Goal: Task Accomplishment & Management: Use online tool/utility

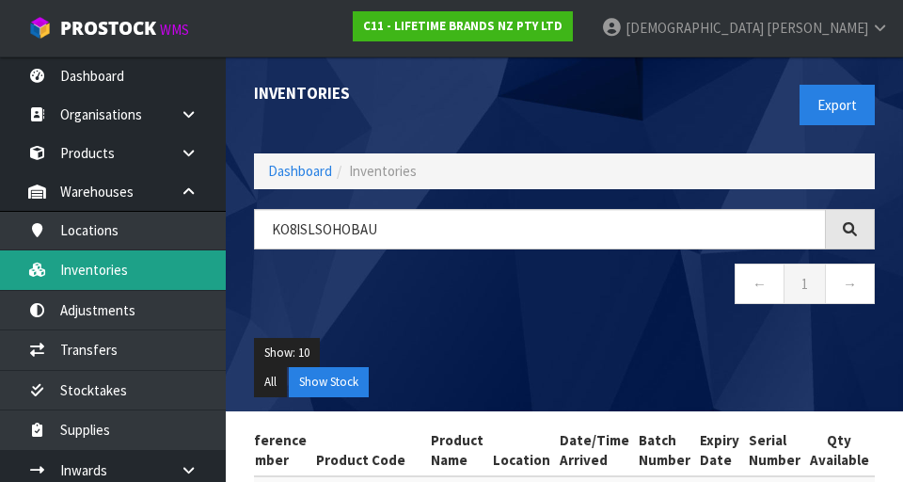
click at [121, 276] on link "Inventories" at bounding box center [113, 269] width 226 height 39
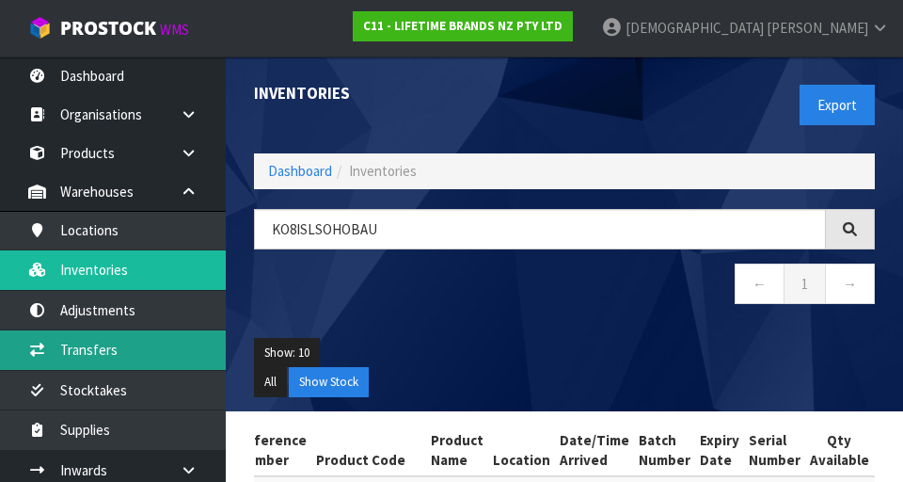
click at [116, 356] on link "Transfers" at bounding box center [113, 349] width 226 height 39
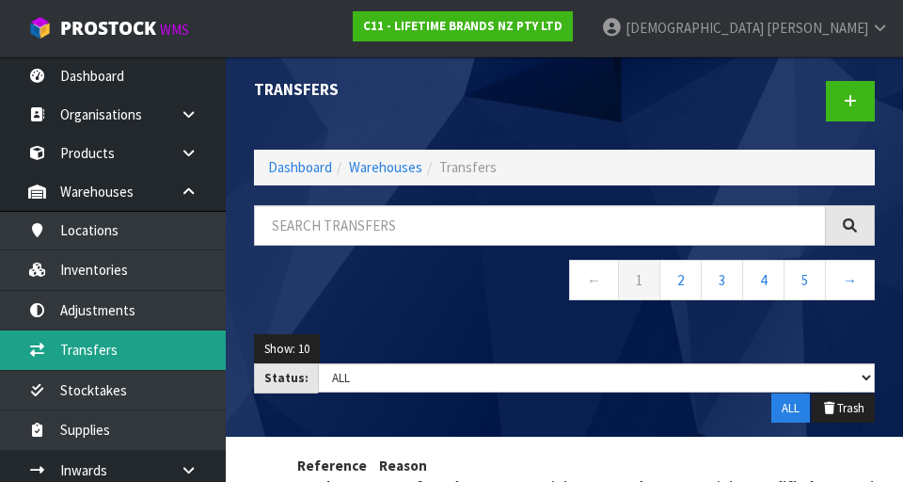
scroll to position [1, 0]
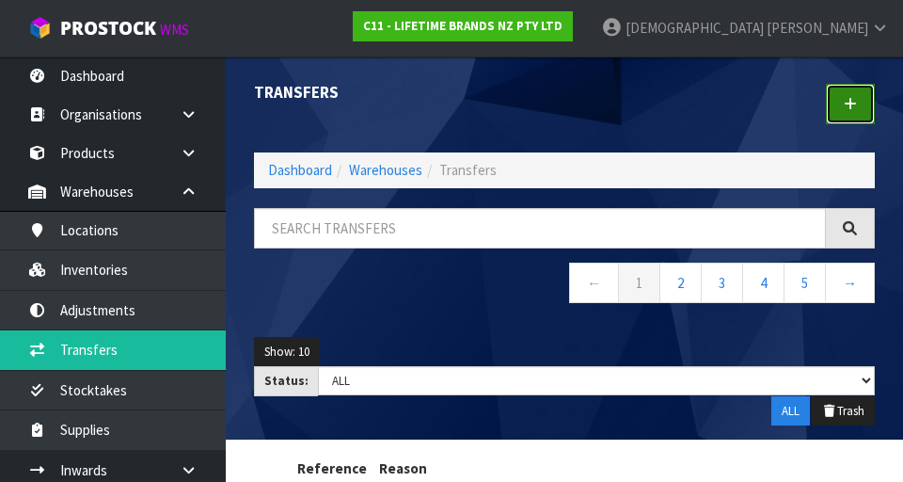
click at [861, 92] on link at bounding box center [850, 104] width 49 height 40
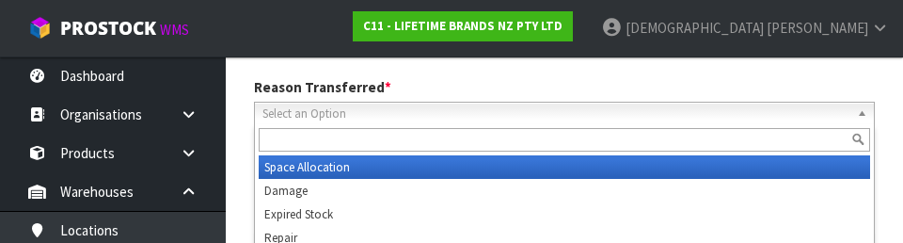
scroll to position [260, 0]
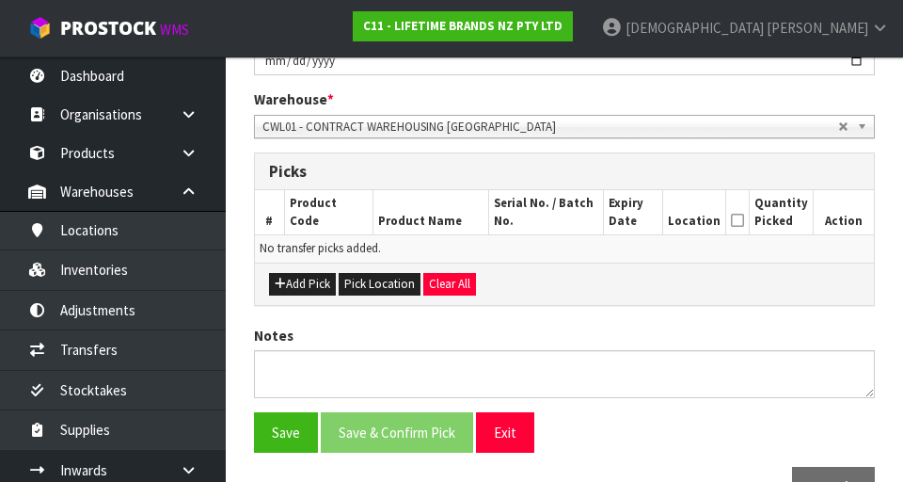
scroll to position [423, 0]
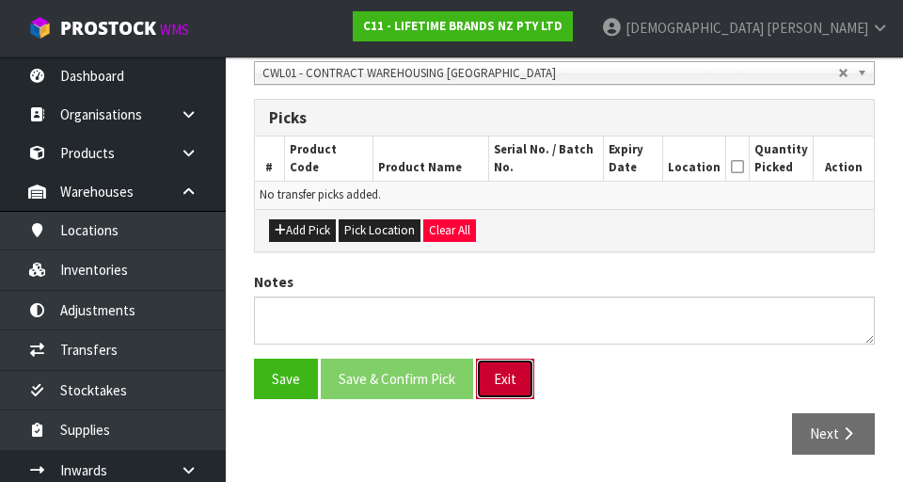
click at [499, 390] on button "Exit" at bounding box center [505, 379] width 58 height 40
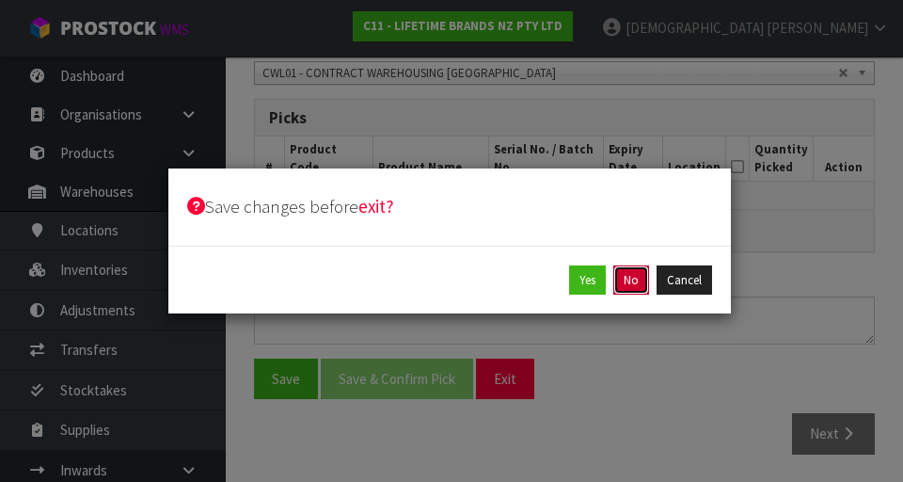
click at [632, 284] on button "No" at bounding box center [632, 280] width 36 height 30
